Goal: Transaction & Acquisition: Purchase product/service

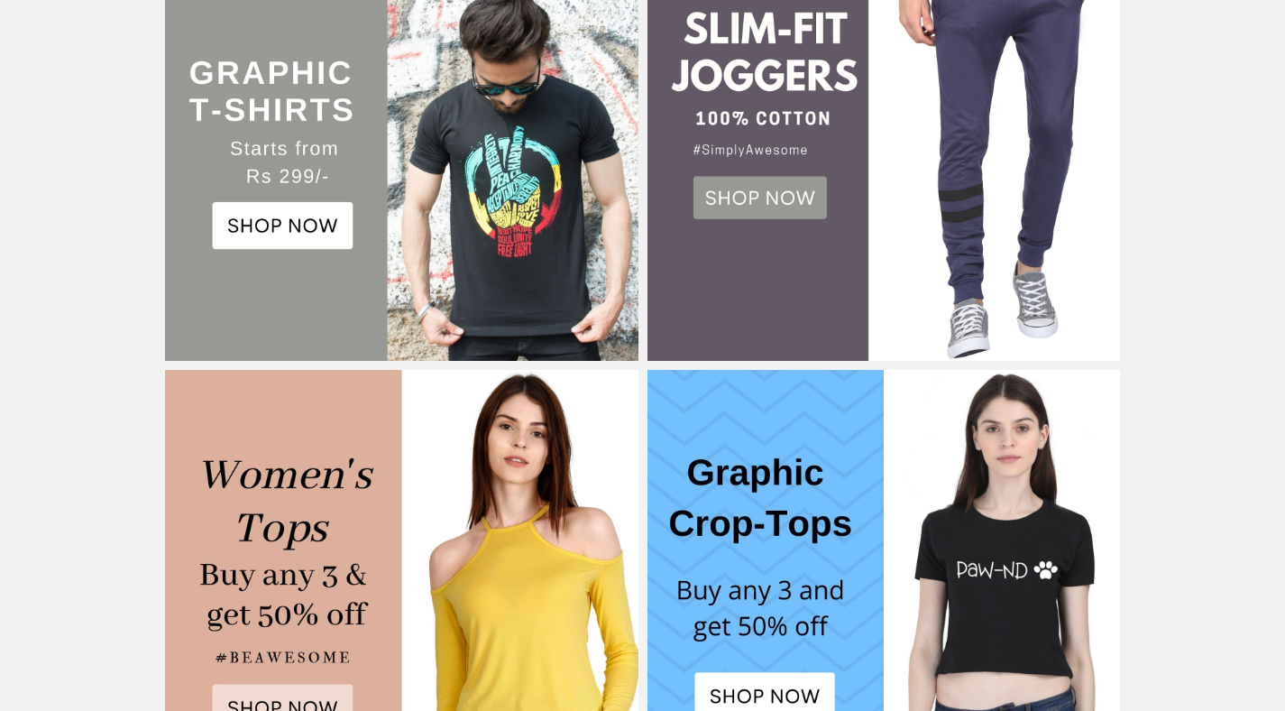
scroll to position [345, 0]
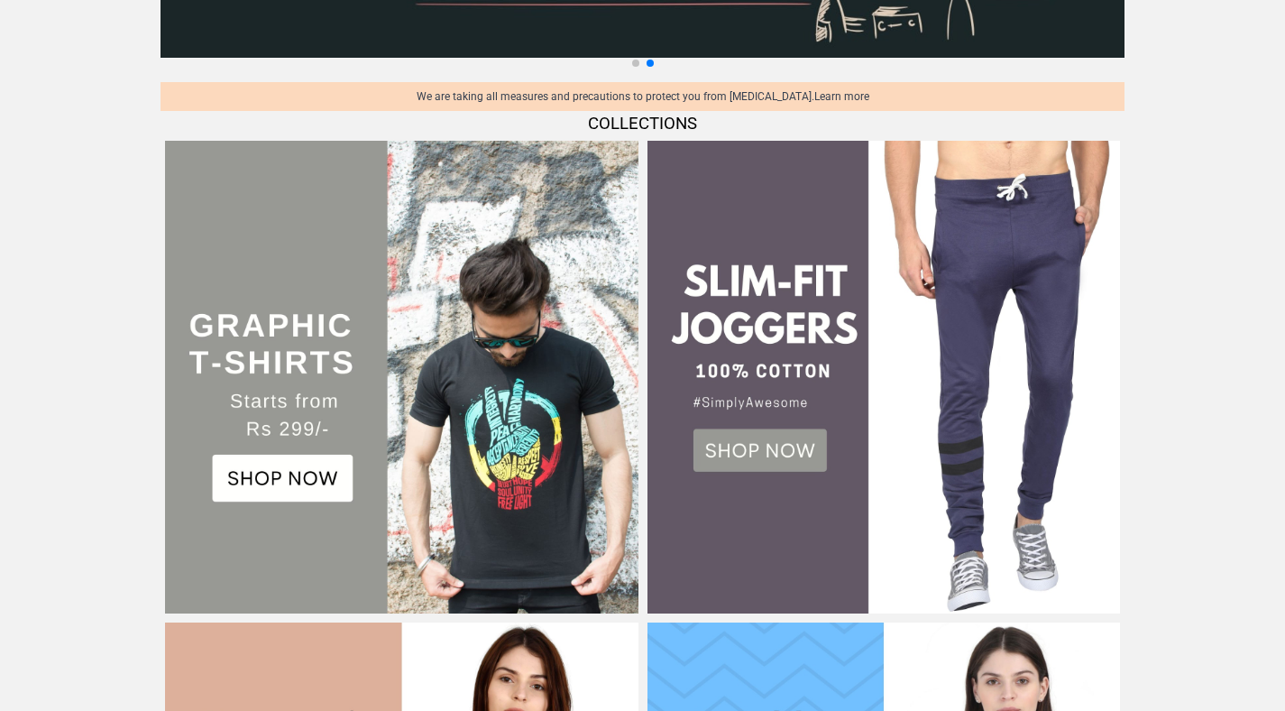
click at [302, 486] on img at bounding box center [401, 377] width 473 height 473
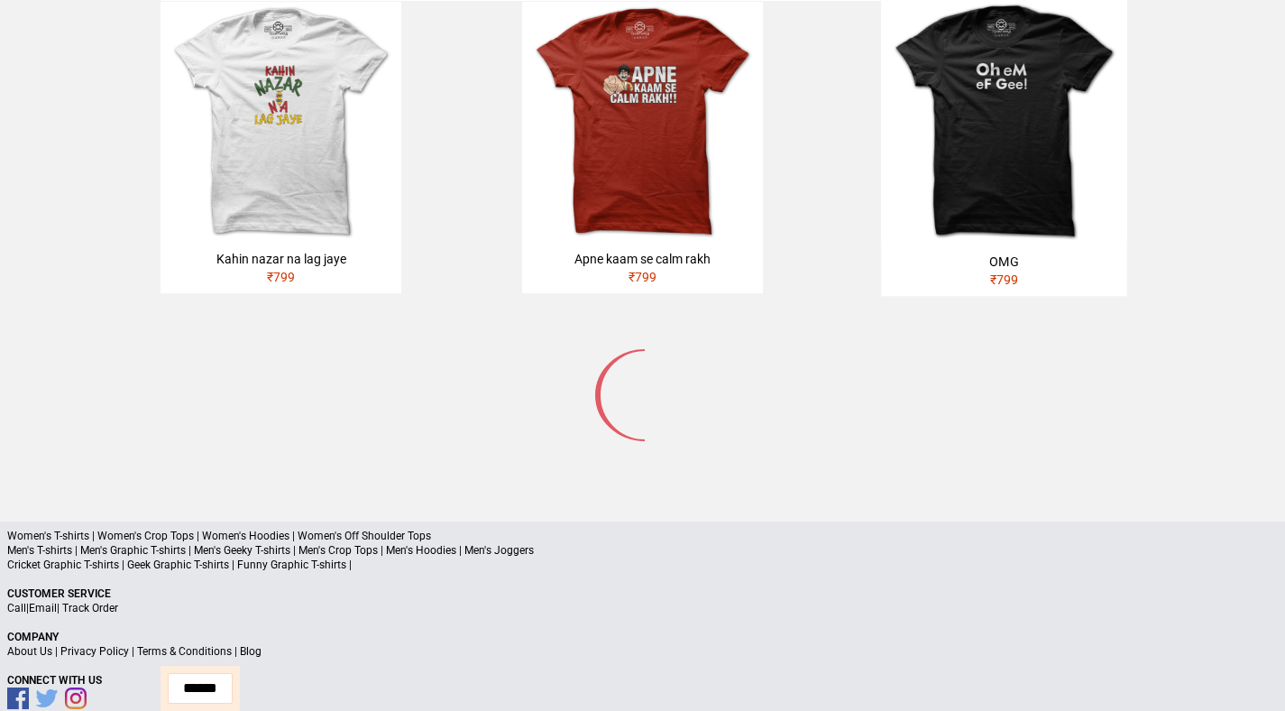
scroll to position [1046, 0]
